Goal: Download file/media

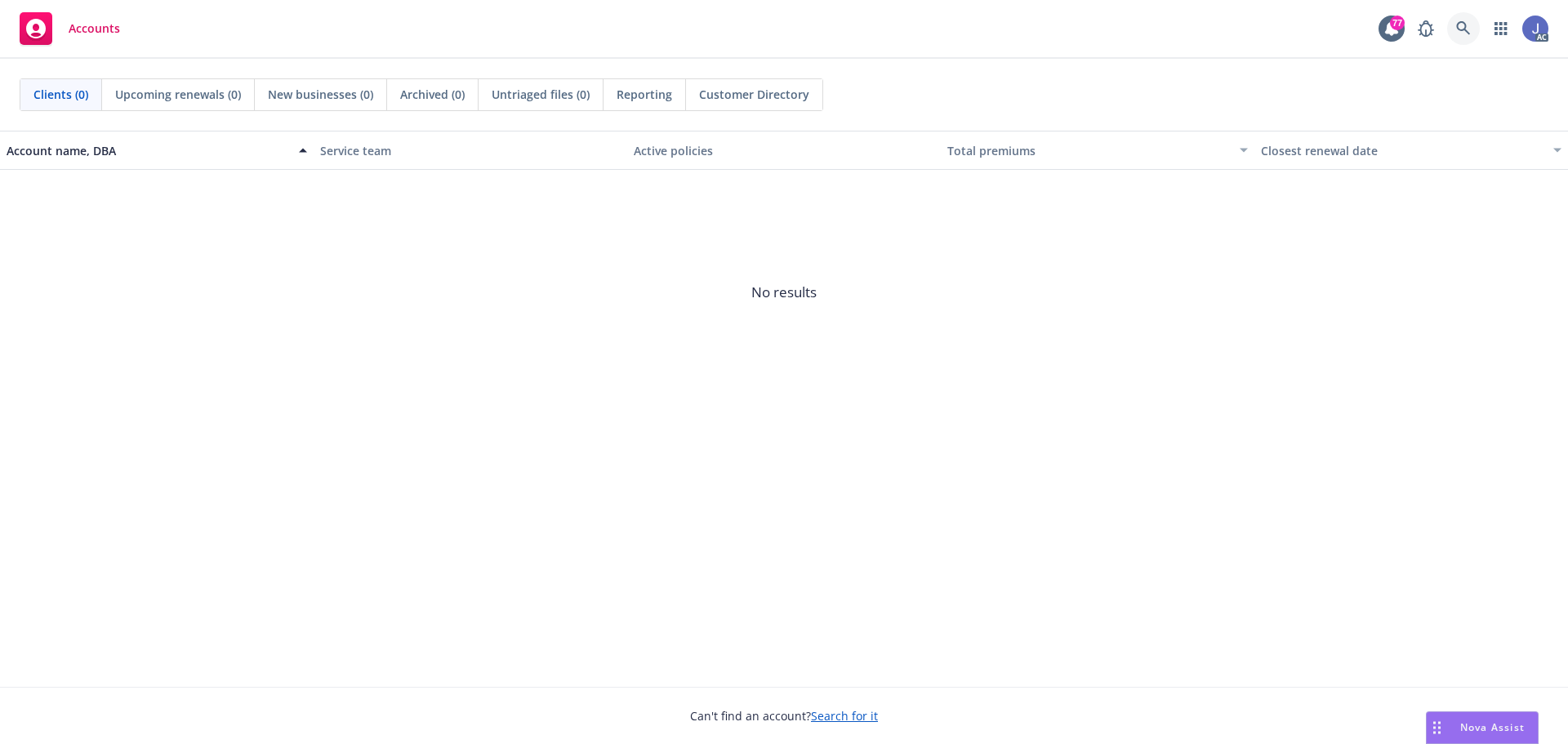
click at [1463, 26] on icon at bounding box center [1462, 28] width 15 height 15
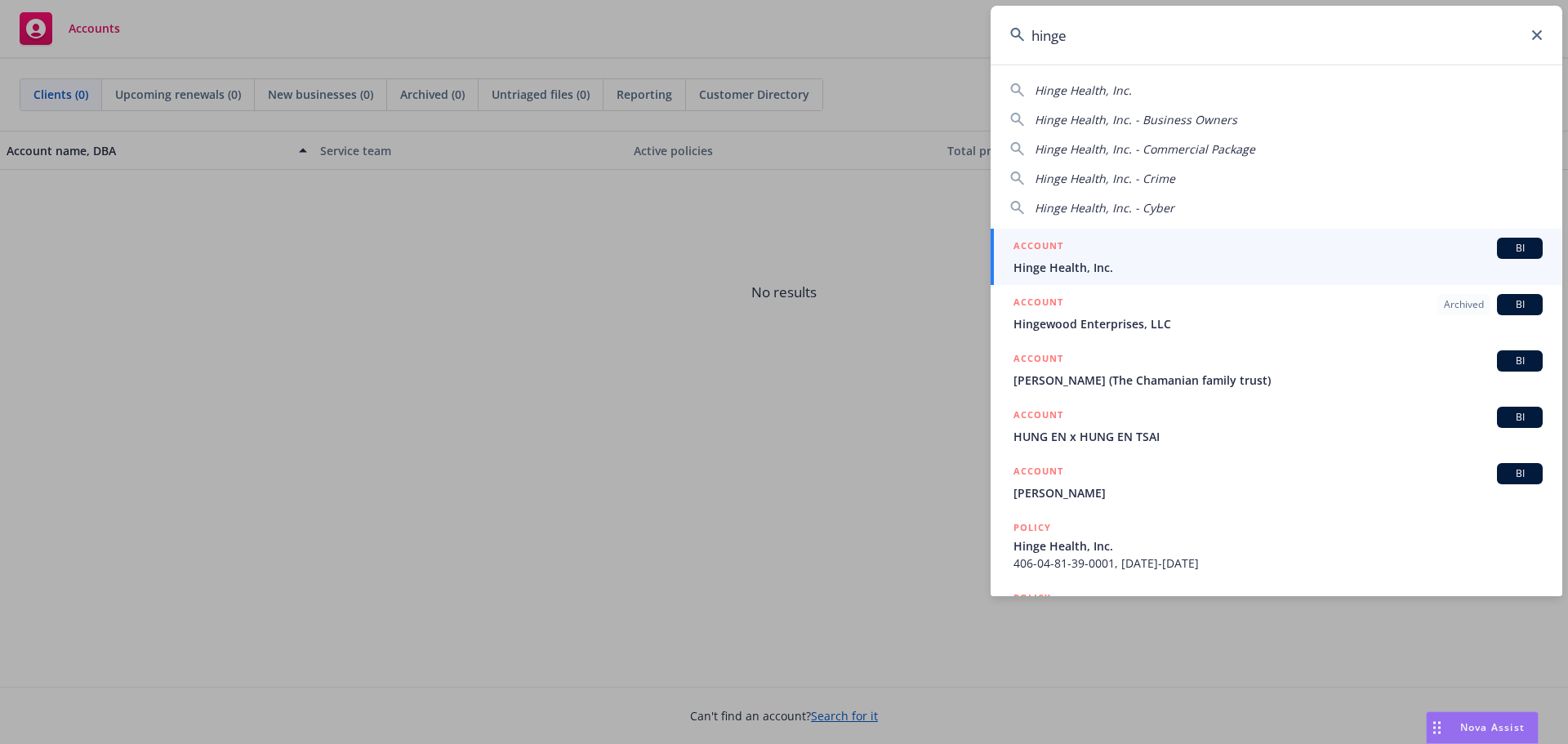
type input "hinge"
click at [1067, 265] on span "Hinge Health, Inc." at bounding box center [1278, 268] width 529 height 18
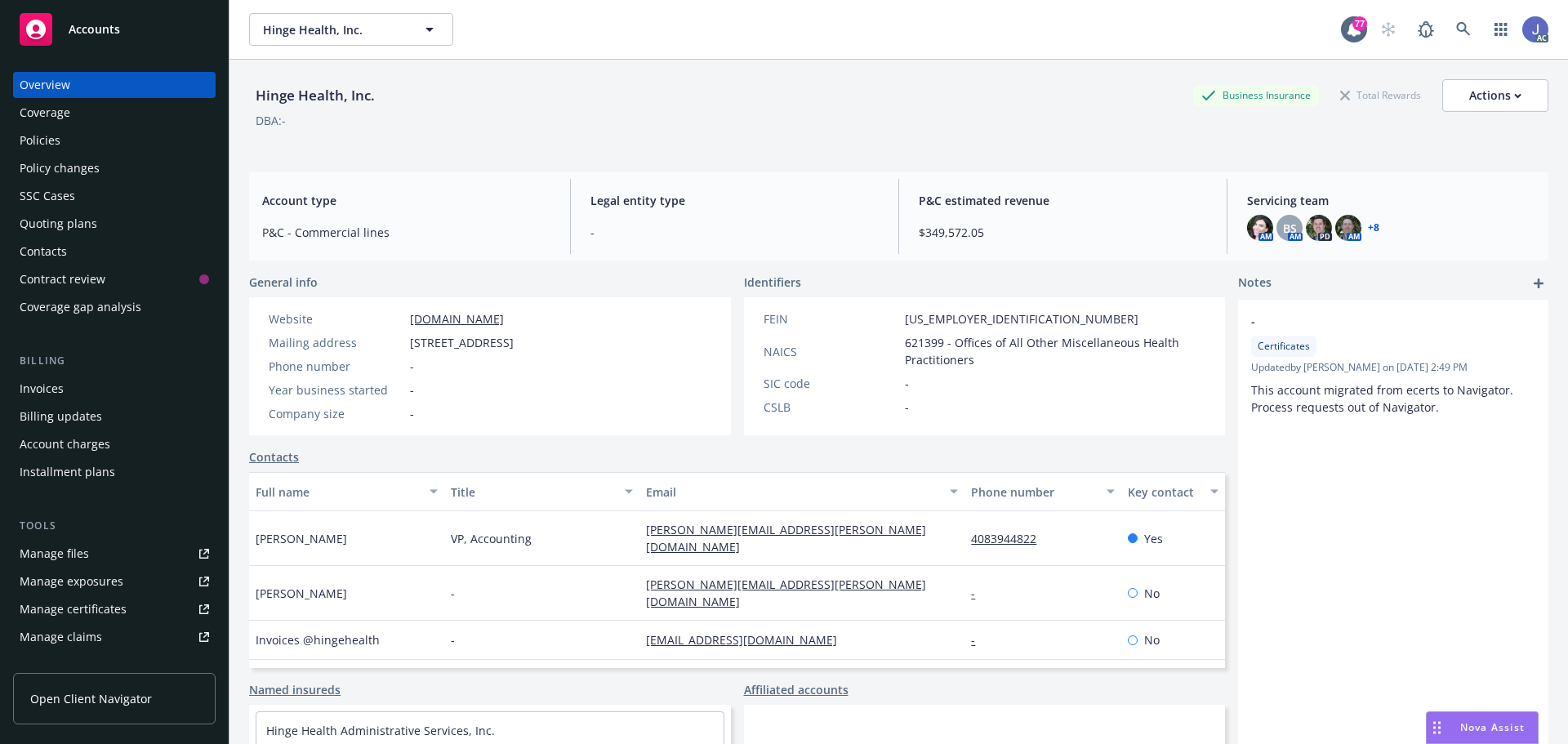
click at [39, 145] on div "Policies" at bounding box center [40, 140] width 41 height 26
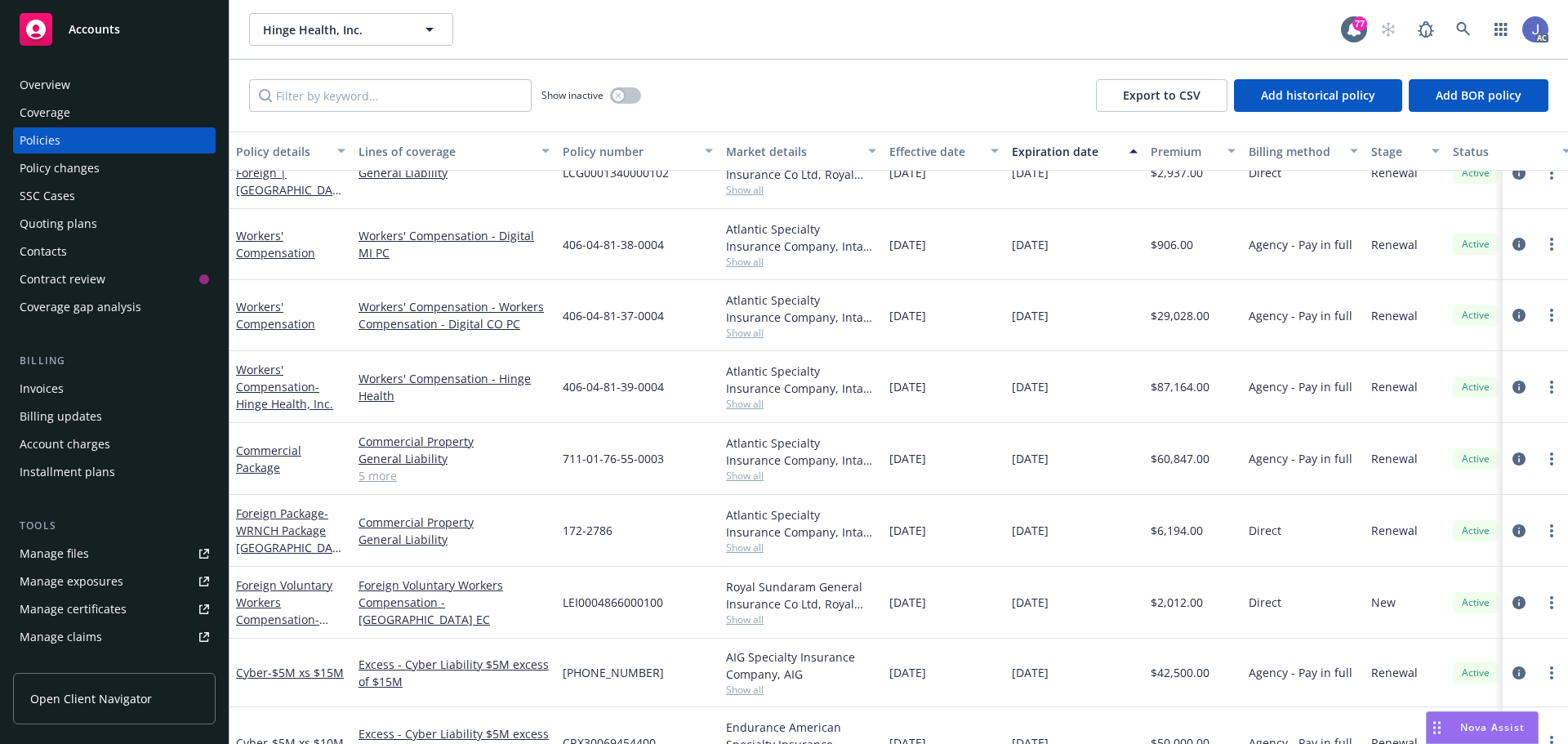
scroll to position [82, 0]
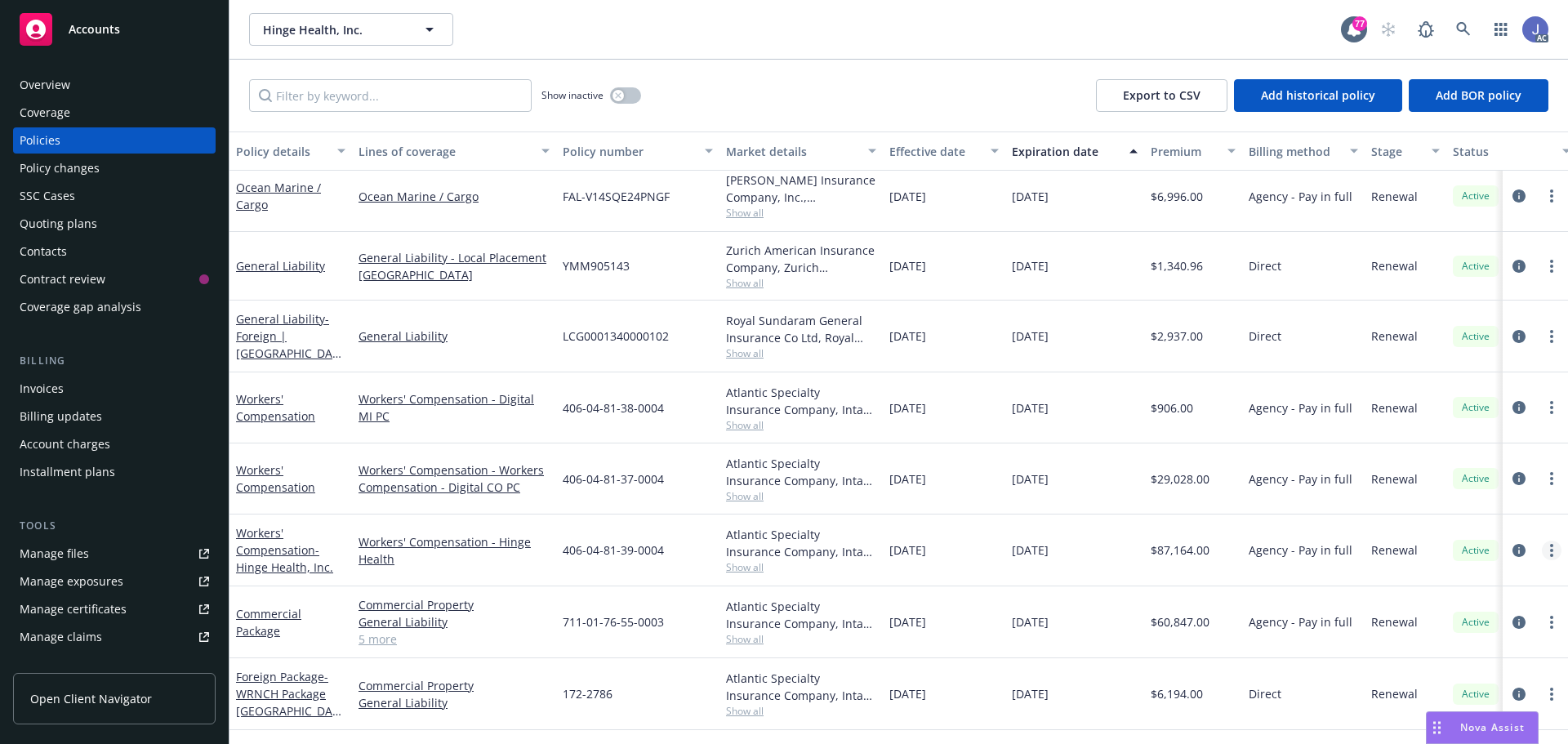
click at [1544, 549] on link "more" at bounding box center [1551, 550] width 20 height 20
click at [1507, 546] on div "Manage lines of coverage Renew with incumbent End policy Set prior policies Set…" at bounding box center [1464, 431] width 194 height 231
click at [1512, 553] on icon "circleInformation" at bounding box center [1518, 549] width 13 height 13
click at [1503, 548] on div "Hinge Health, Inc. Hinge Health, Inc. 77 AC Show inactive Export to CSV Add his…" at bounding box center [898, 372] width 1338 height 744
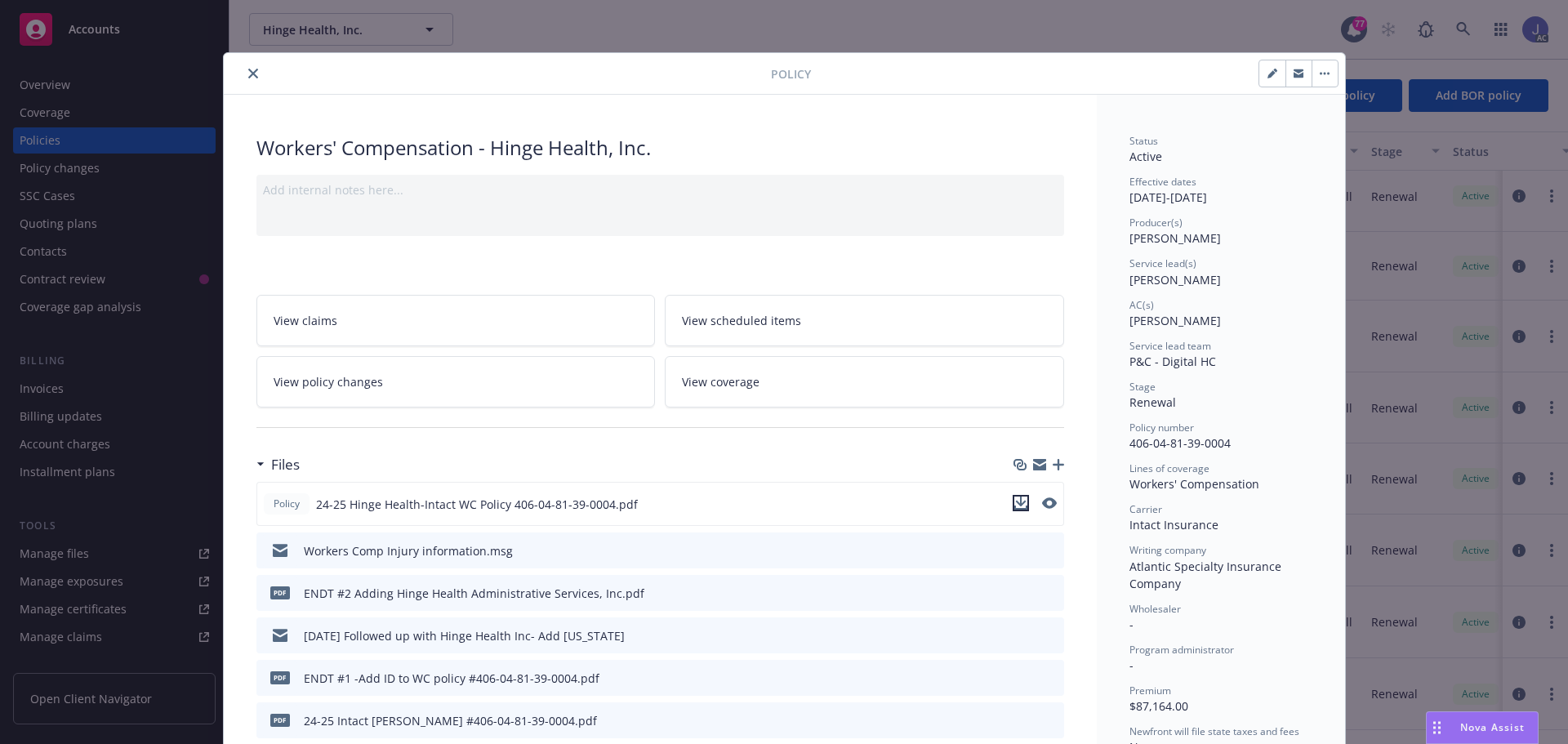
click at [1014, 504] on icon "download file" at bounding box center [1020, 503] width 13 height 13
